Goal: Find specific page/section: Find specific page/section

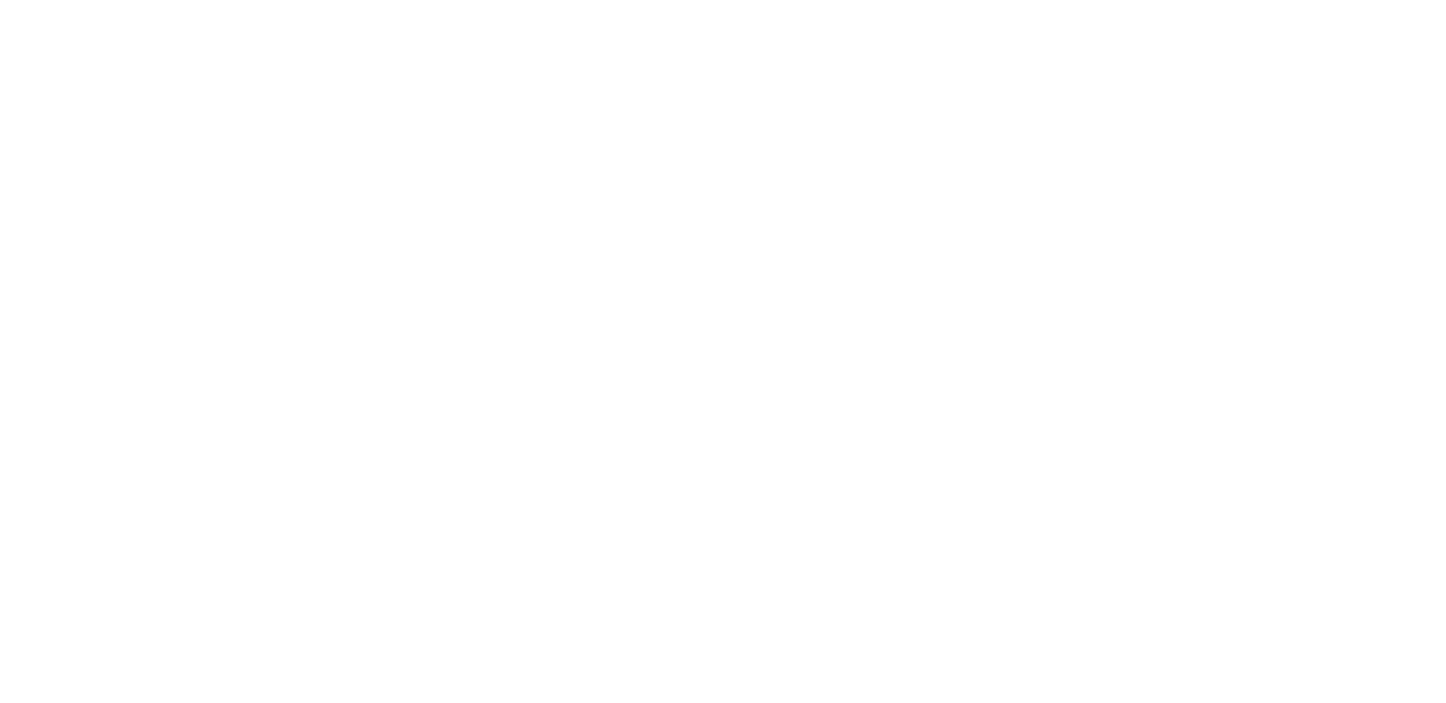
select select "100"
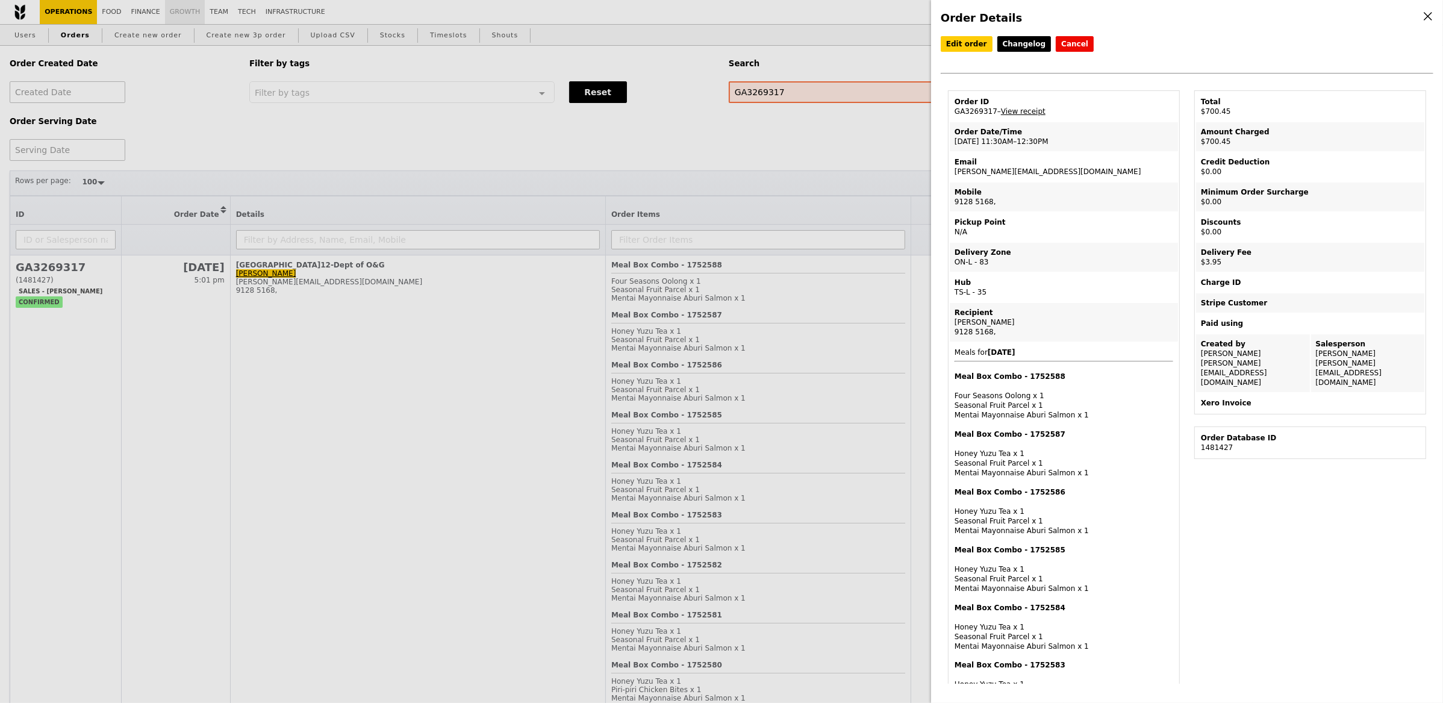
drag, startPoint x: 184, startPoint y: 26, endPoint x: 176, endPoint y: 20, distance: 10.0
click at [184, 25] on div "Order Details Edit order Changelog Cancel Order ID GA3269317 – View receipt Ord…" at bounding box center [721, 351] width 1443 height 703
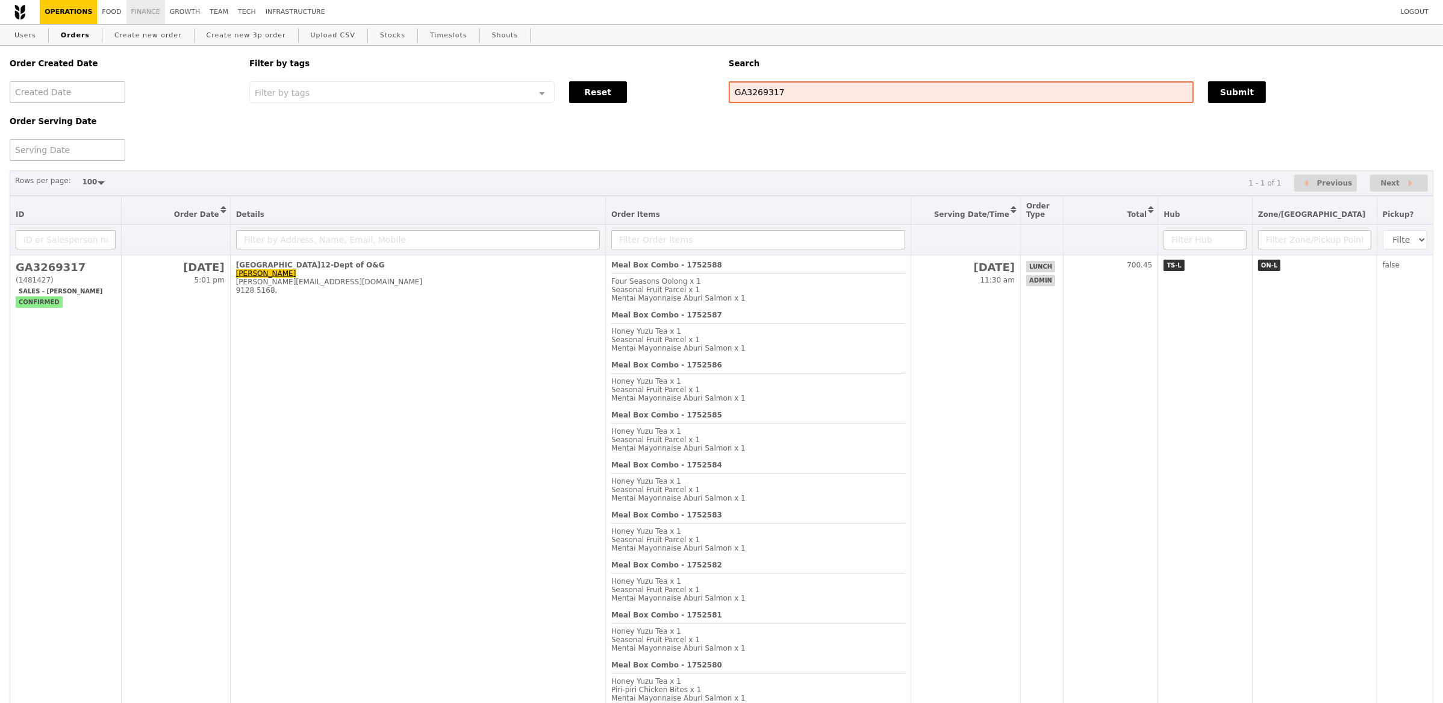
click at [131, 12] on link "Finance" at bounding box center [146, 12] width 39 height 24
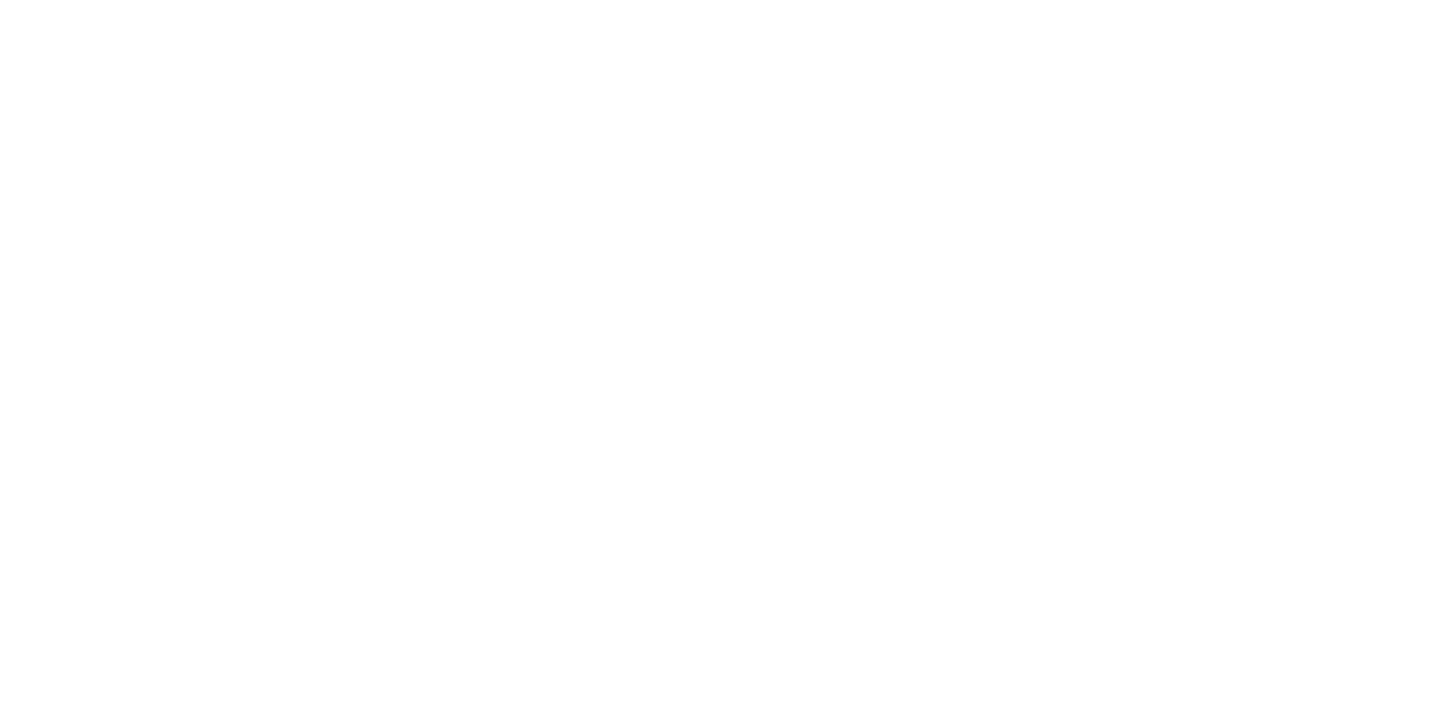
select select "100"
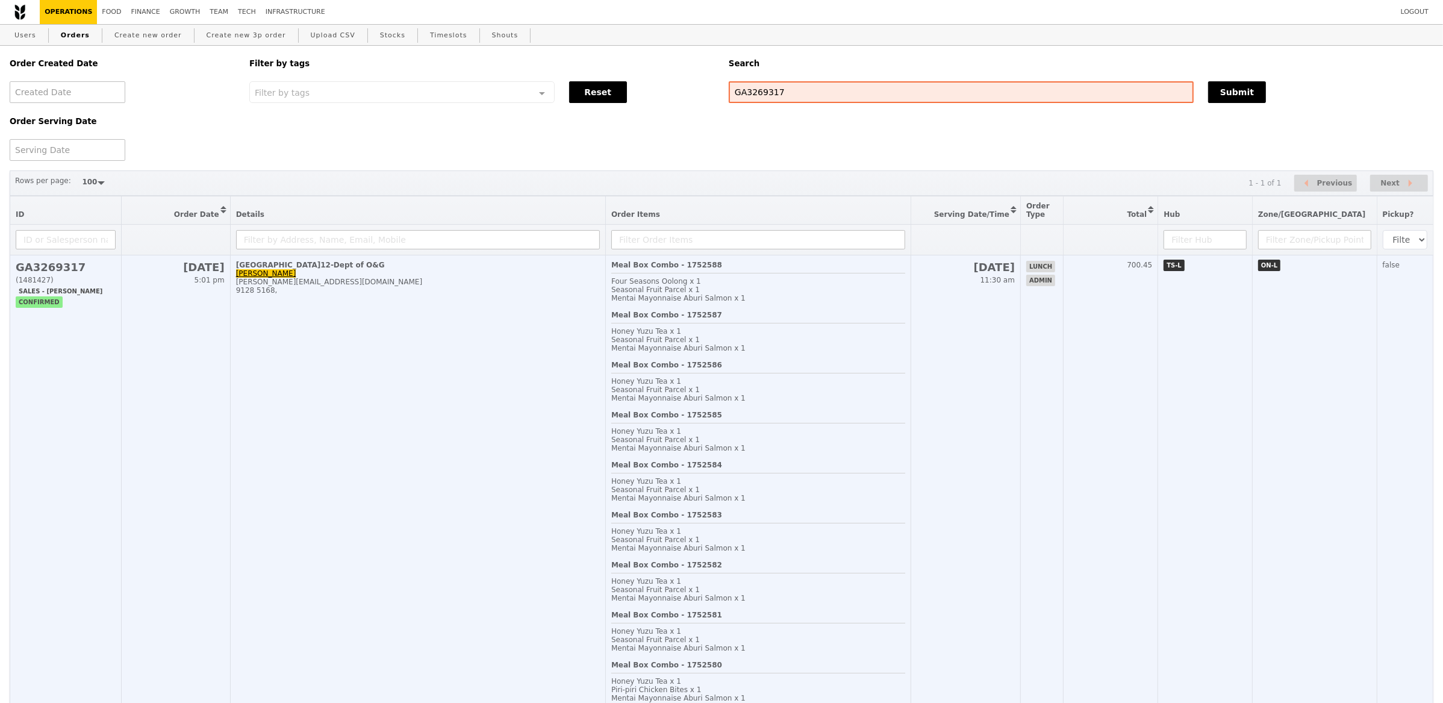
click at [828, 383] on div "Honey Yuzu Tea x 1" at bounding box center [758, 381] width 294 height 8
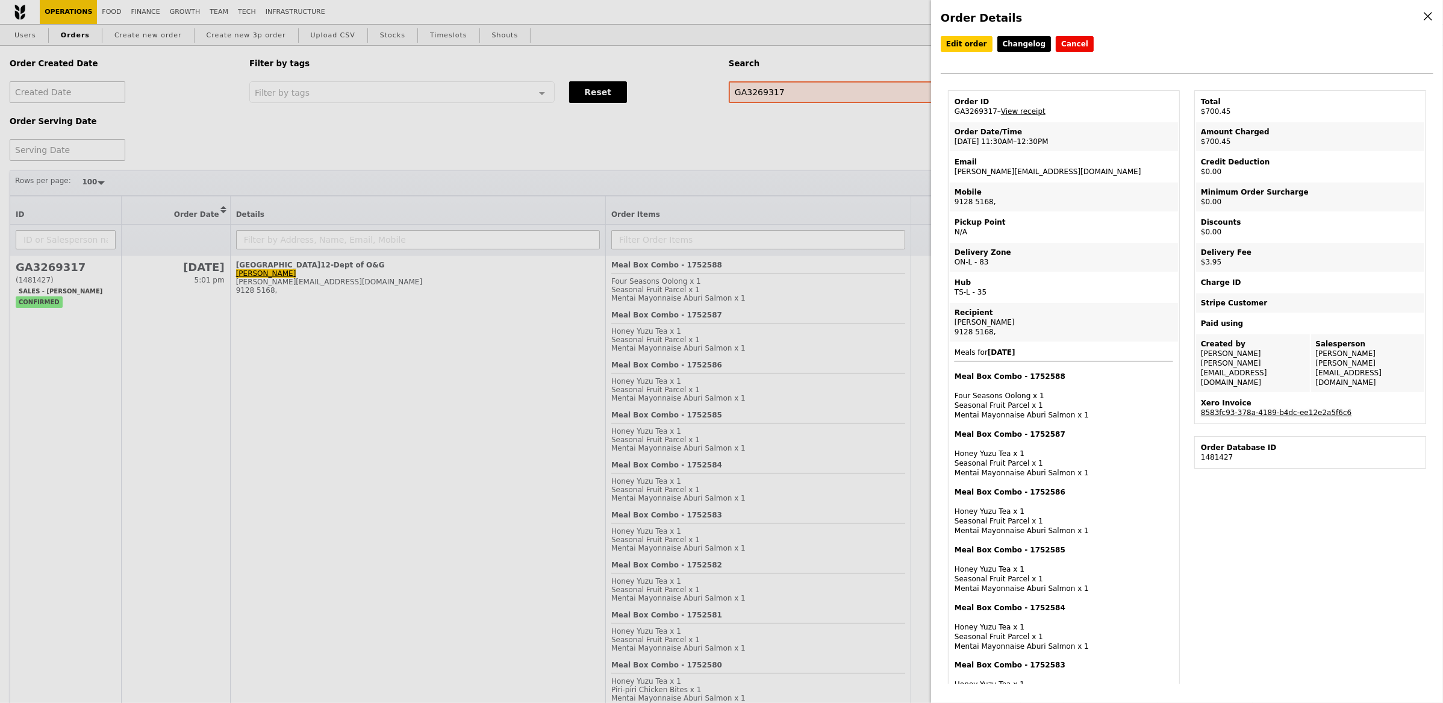
click at [1245, 408] on link "8583fc93-378a-4189-b4dc-ee12e2a5f6c6" at bounding box center [1276, 412] width 151 height 8
